Goal: Information Seeking & Learning: Check status

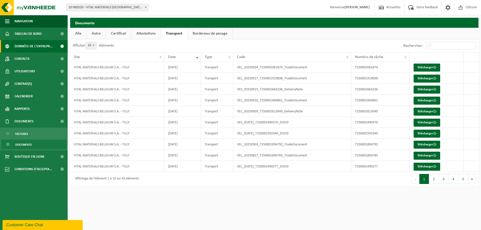
click at [37, 48] on span "Données de l'entrepr..." at bounding box center [34, 46] width 38 height 13
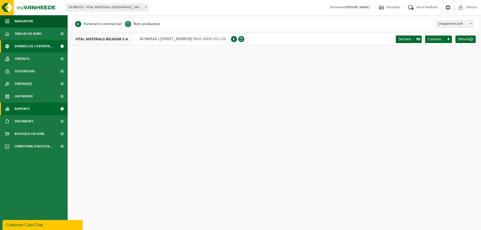
click at [19, 110] on span "Rapports" at bounding box center [22, 109] width 15 height 13
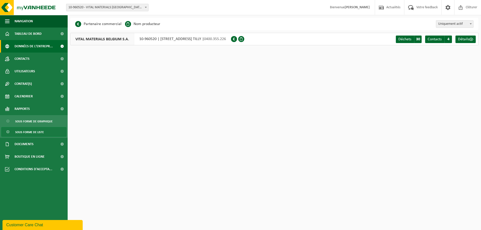
click at [31, 132] on span "Sous forme de liste" at bounding box center [29, 133] width 29 height 10
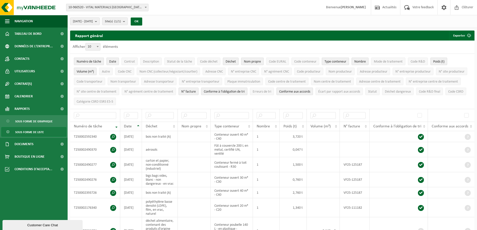
click at [138, 127] on th "Date" at bounding box center [131, 127] width 22 height 10
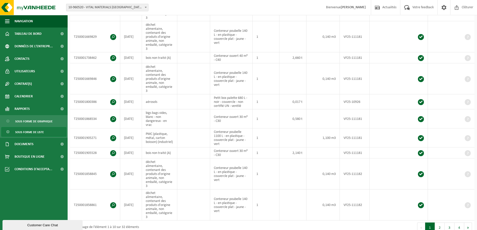
scroll to position [201, 0]
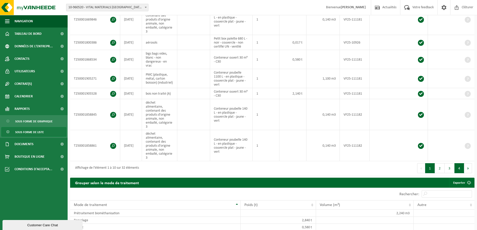
click at [459, 163] on button "4" at bounding box center [460, 168] width 10 height 10
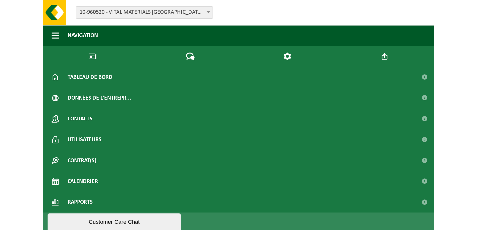
scroll to position [42, 0]
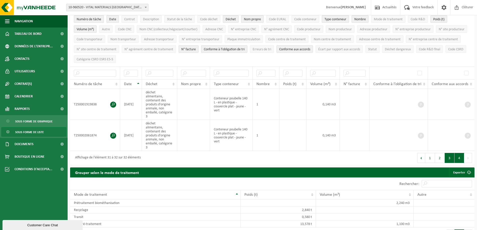
click at [450, 153] on button "3" at bounding box center [450, 158] width 10 height 10
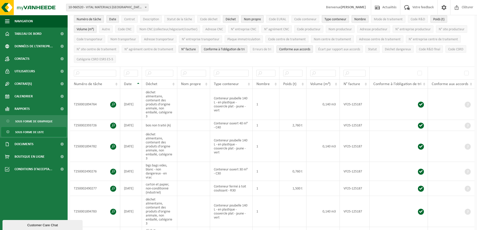
scroll to position [228, 0]
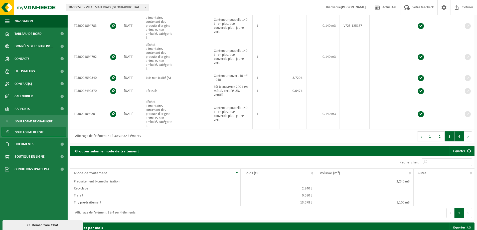
click at [458, 132] on button "4" at bounding box center [460, 137] width 10 height 10
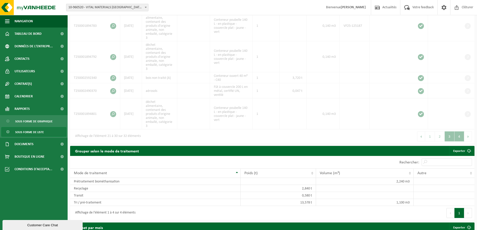
scroll to position [76, 0]
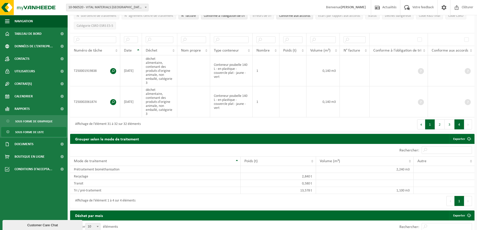
click at [434, 120] on button "1" at bounding box center [431, 125] width 10 height 10
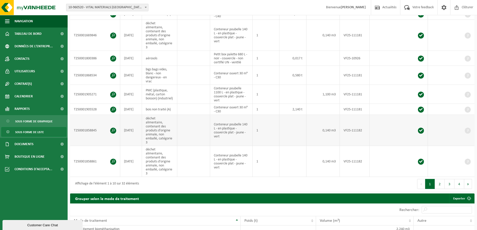
scroll to position [201, 0]
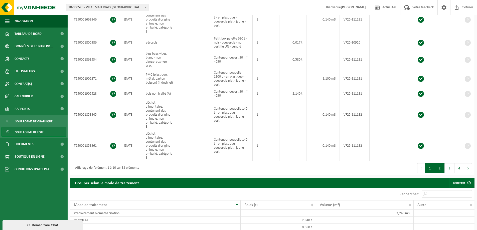
click at [439, 163] on button "2" at bounding box center [440, 168] width 10 height 10
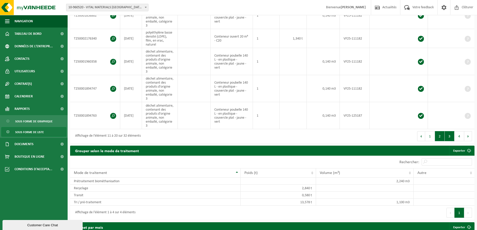
click at [451, 139] on button "3" at bounding box center [450, 136] width 10 height 10
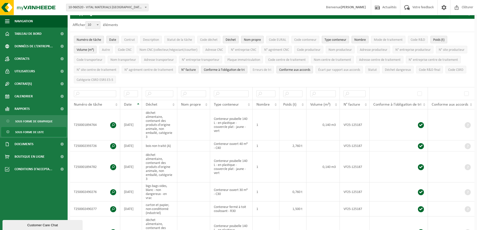
scroll to position [0, 0]
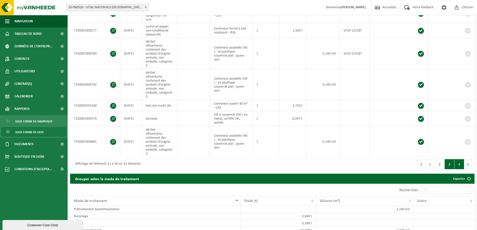
click at [457, 159] on button "4" at bounding box center [460, 164] width 10 height 10
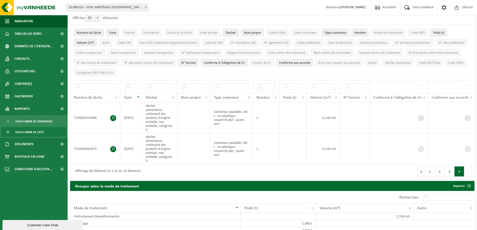
scroll to position [26, 0]
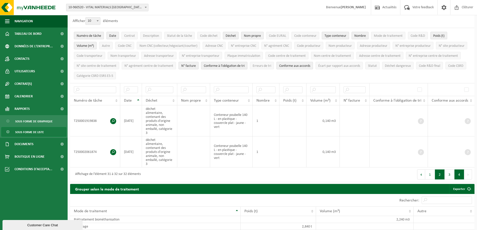
click at [441, 170] on button "2" at bounding box center [440, 175] width 10 height 10
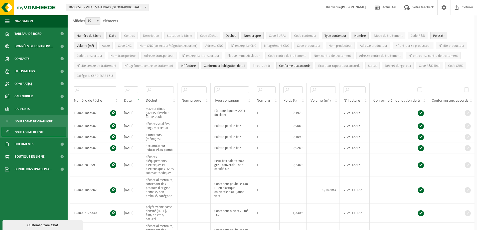
scroll to position [224, 0]
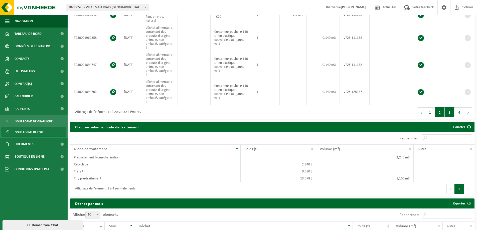
click at [449, 117] on button "3" at bounding box center [450, 113] width 10 height 10
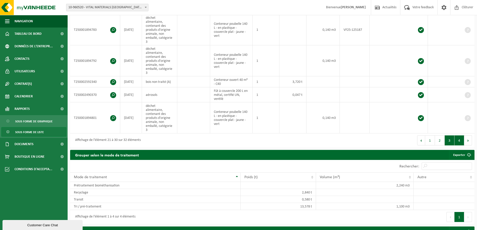
click at [457, 136] on button "4" at bounding box center [460, 141] width 10 height 10
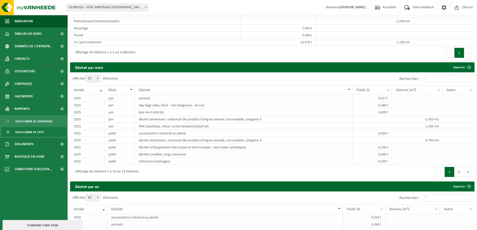
scroll to position [76, 0]
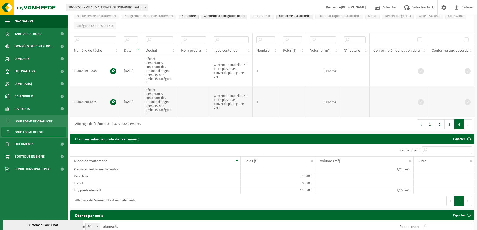
click at [253, 91] on td "Conteneur poubelle 140 L - en plastique - couvercle plat - jaune - vert" at bounding box center [231, 101] width 42 height 31
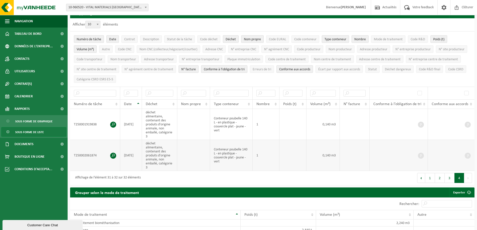
scroll to position [1, 0]
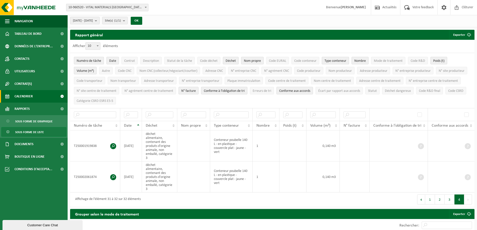
click at [23, 93] on span "Calendrier" at bounding box center [24, 96] width 18 height 13
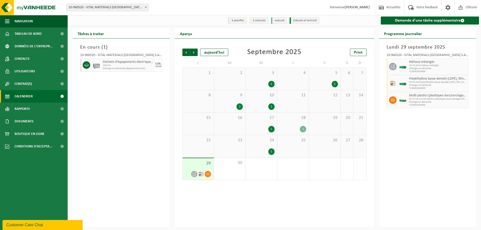
click at [195, 175] on icon at bounding box center [194, 174] width 4 height 4
